Goal: Browse casually: Explore the website without a specific task or goal

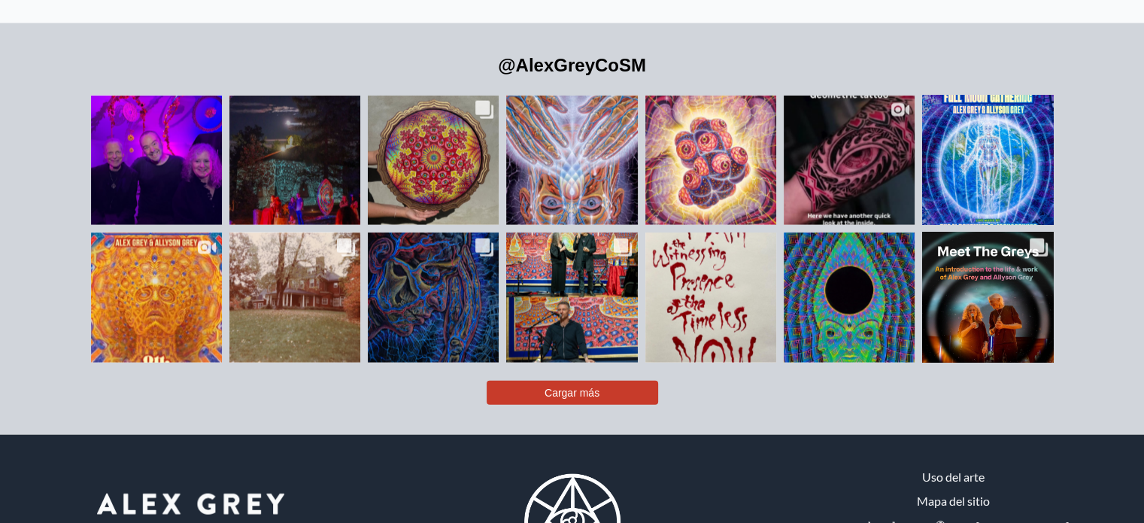
scroll to position [3340, 0]
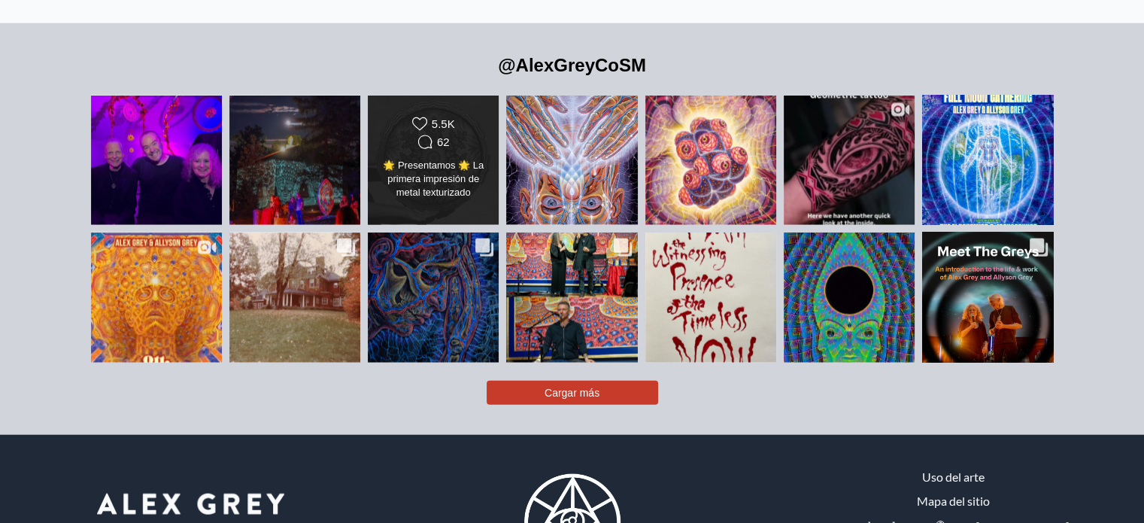
click at [419, 141] on icon "Comments Count" at bounding box center [425, 142] width 15 height 15
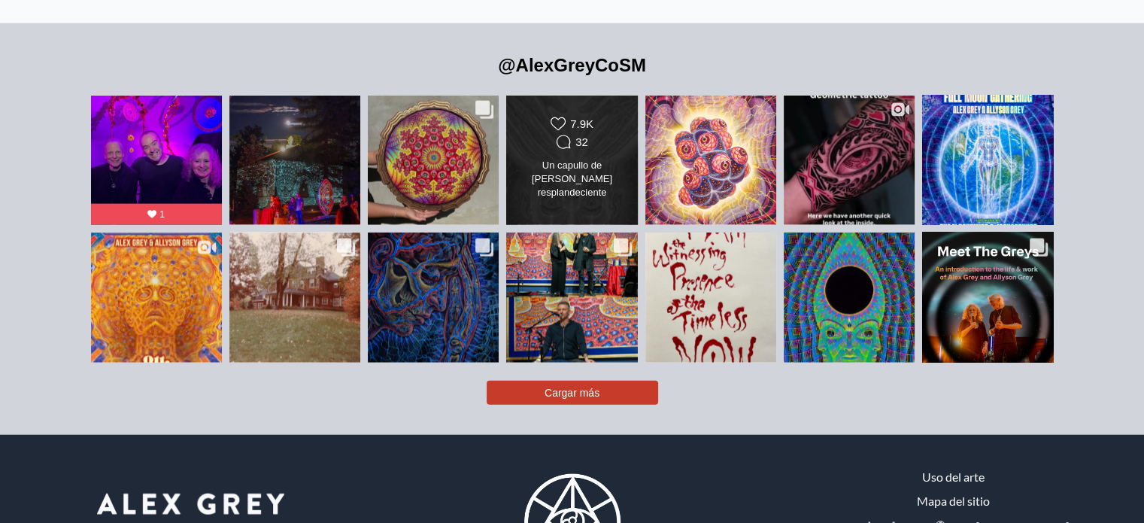
click at [573, 175] on font "Un capullo de [PERSON_NAME] resplandeciente [PERSON_NAME] nuestro cuerpo físico…" at bounding box center [572, 334] width 104 height 350
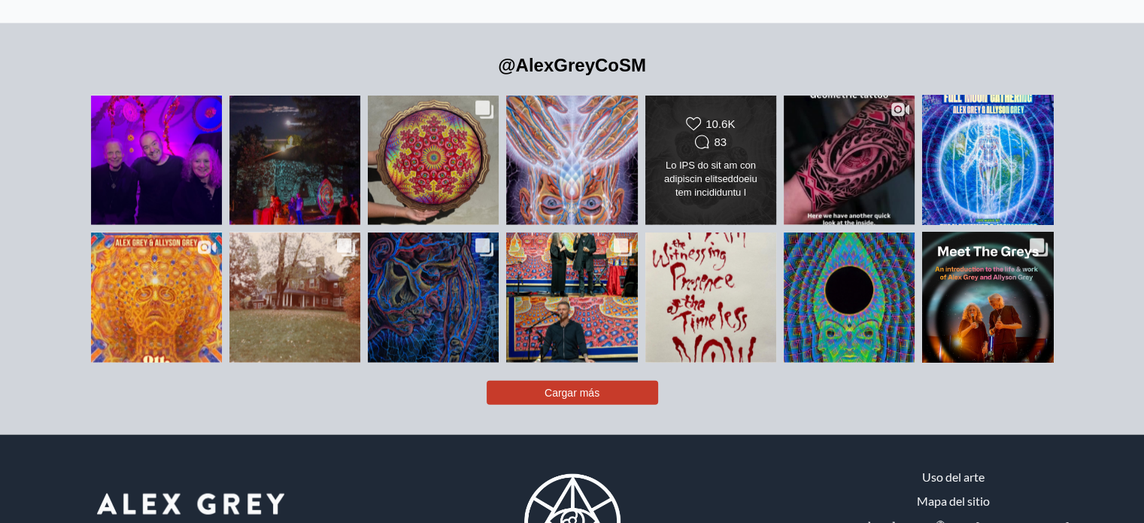
click at [727, 166] on font at bounding box center [711, 510] width 106 height 702
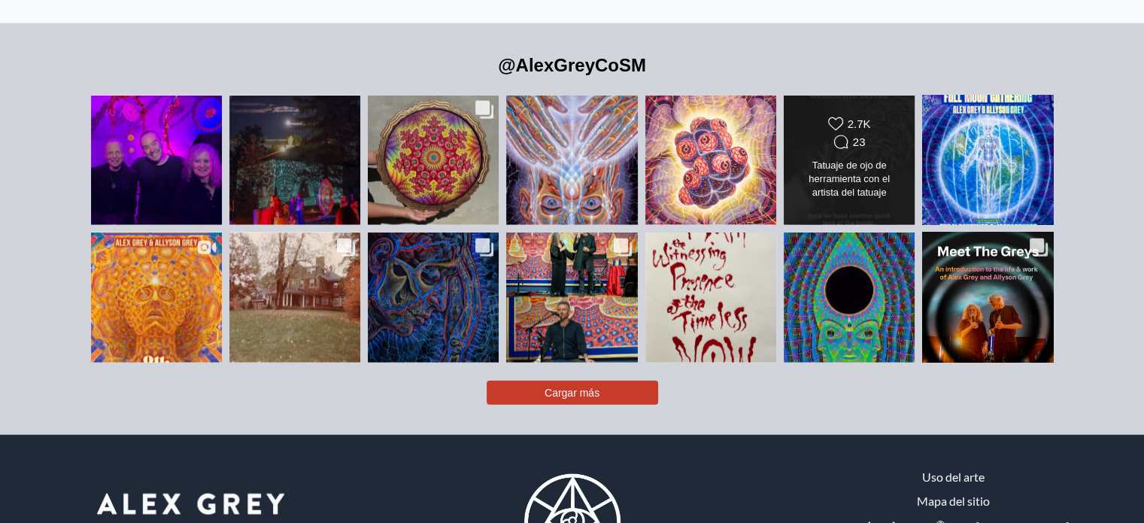
click at [831, 172] on font "Tatuaje de ojo de herramienta con el artista del tatuaje @weschetattoo" at bounding box center [849, 185] width 81 height 52
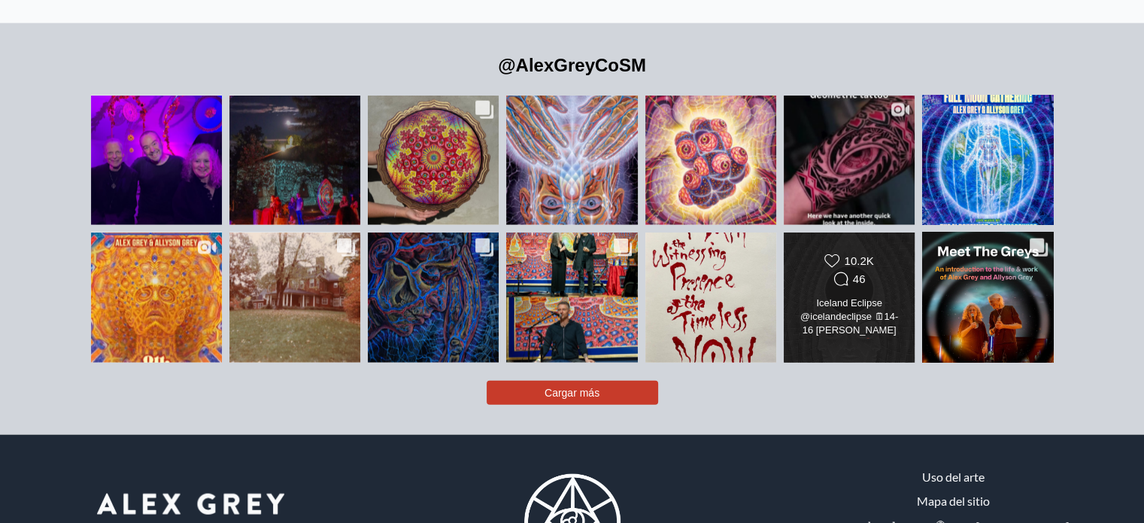
click at [859, 285] on font "46" at bounding box center [859, 278] width 13 height 13
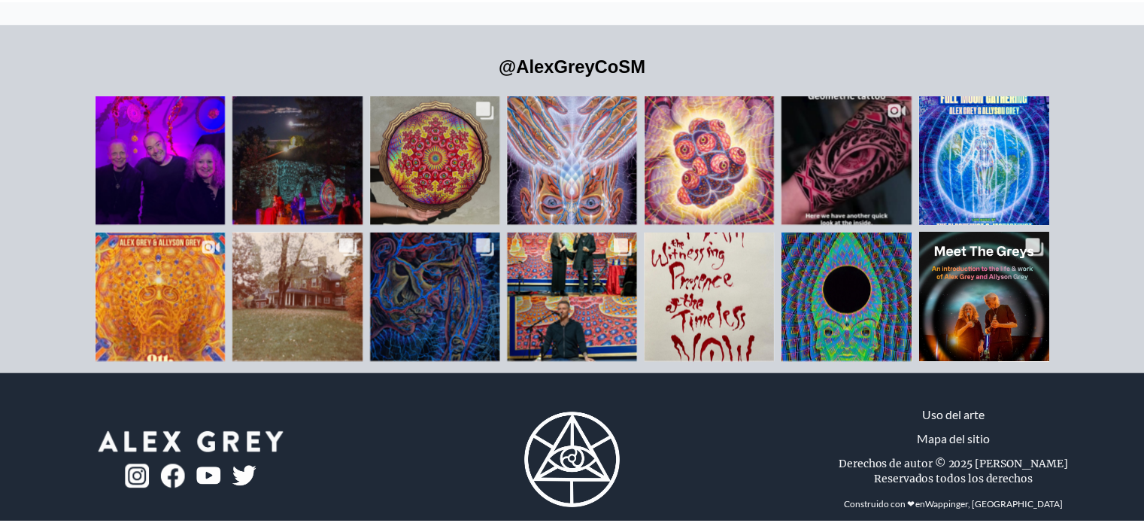
scroll to position [6202, 0]
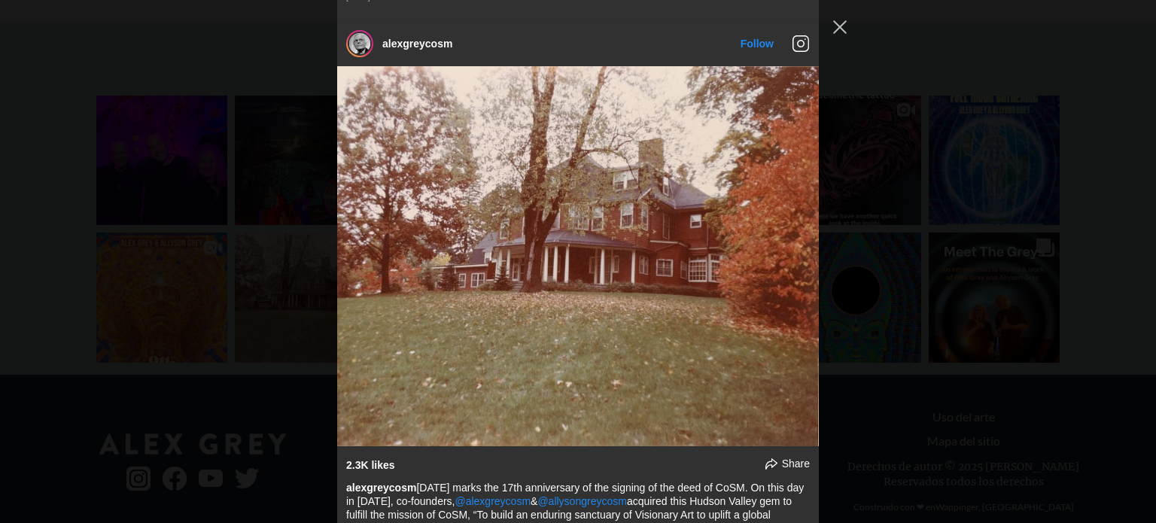
scroll to position [4803, 0]
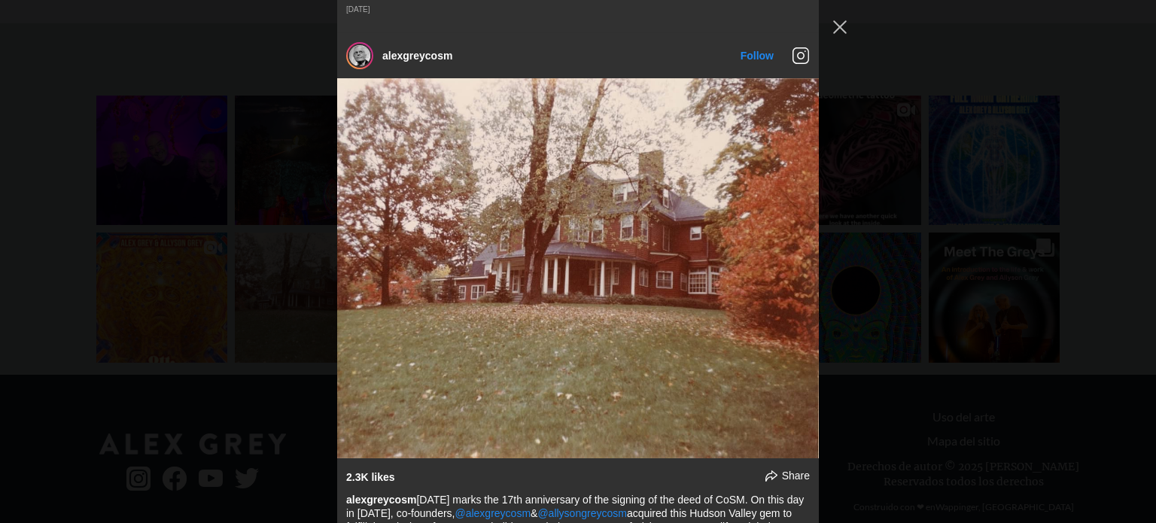
click at [189, 300] on div "alexgreycosm Follow" at bounding box center [578, 261] width 1156 height 523
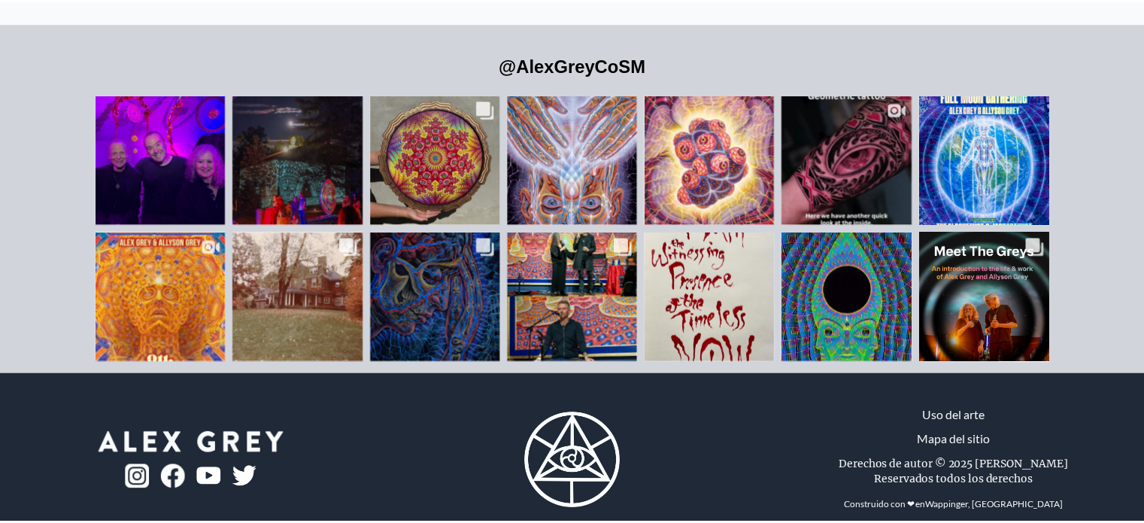
scroll to position [0, 0]
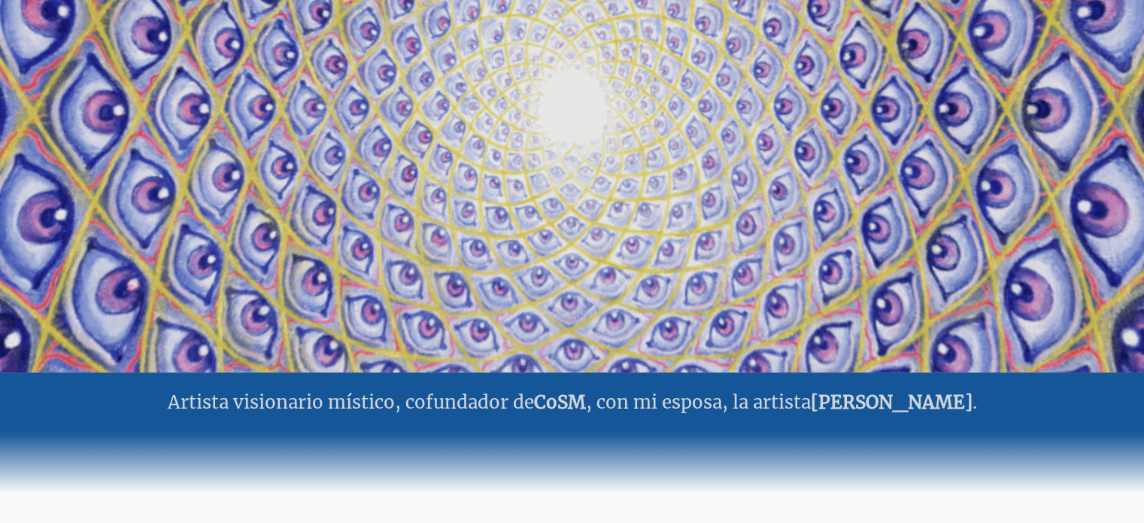
click at [888, 406] on font "[PERSON_NAME]" at bounding box center [892, 401] width 162 height 23
click at [541, 218] on video "Su navegador no soporta la etiqueta de vídeo." at bounding box center [572, 111] width 1505 height 846
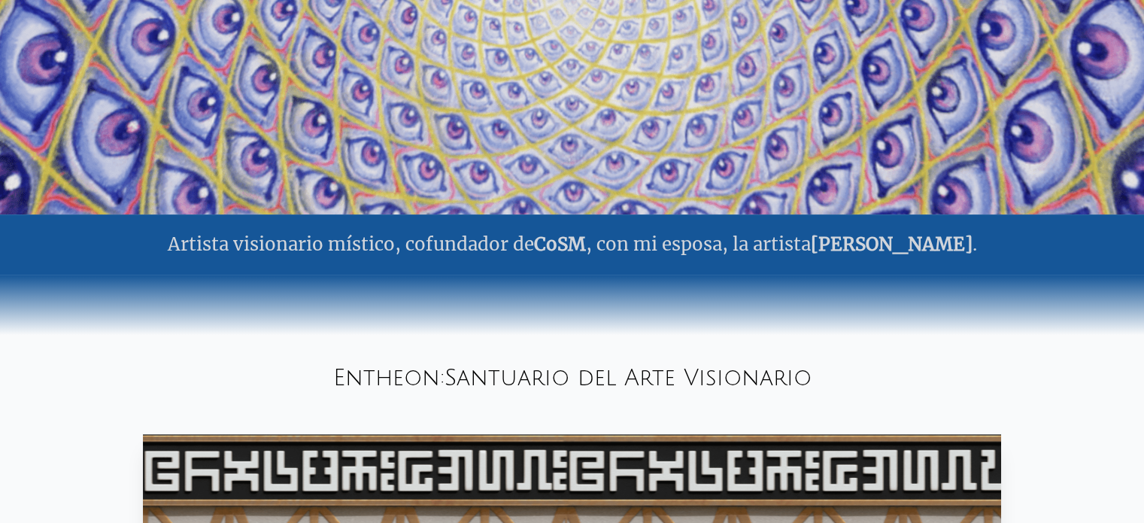
scroll to position [390, 0]
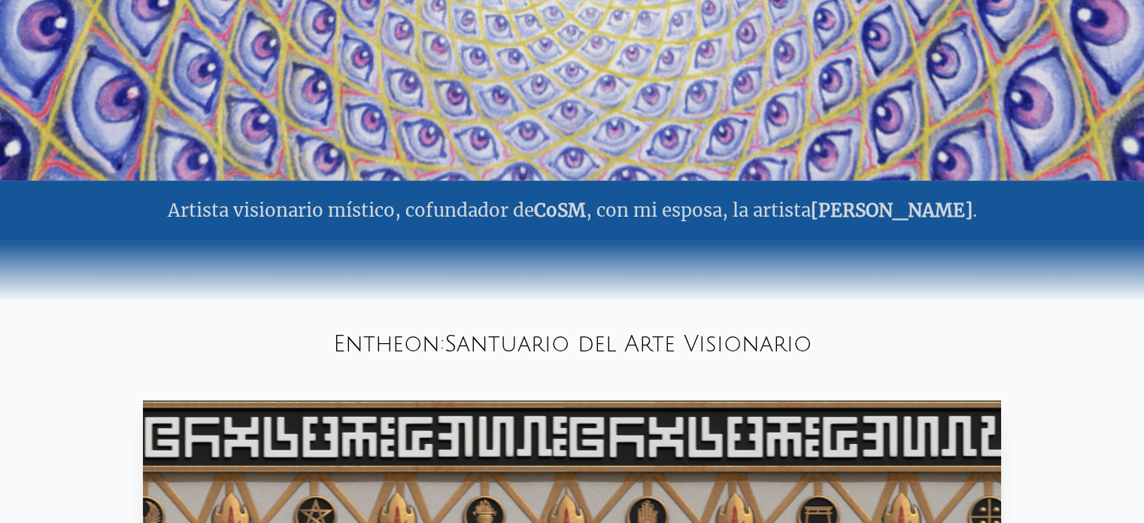
click at [586, 202] on font "CoSM" at bounding box center [560, 210] width 52 height 23
